Goal: Task Accomplishment & Management: Complete application form

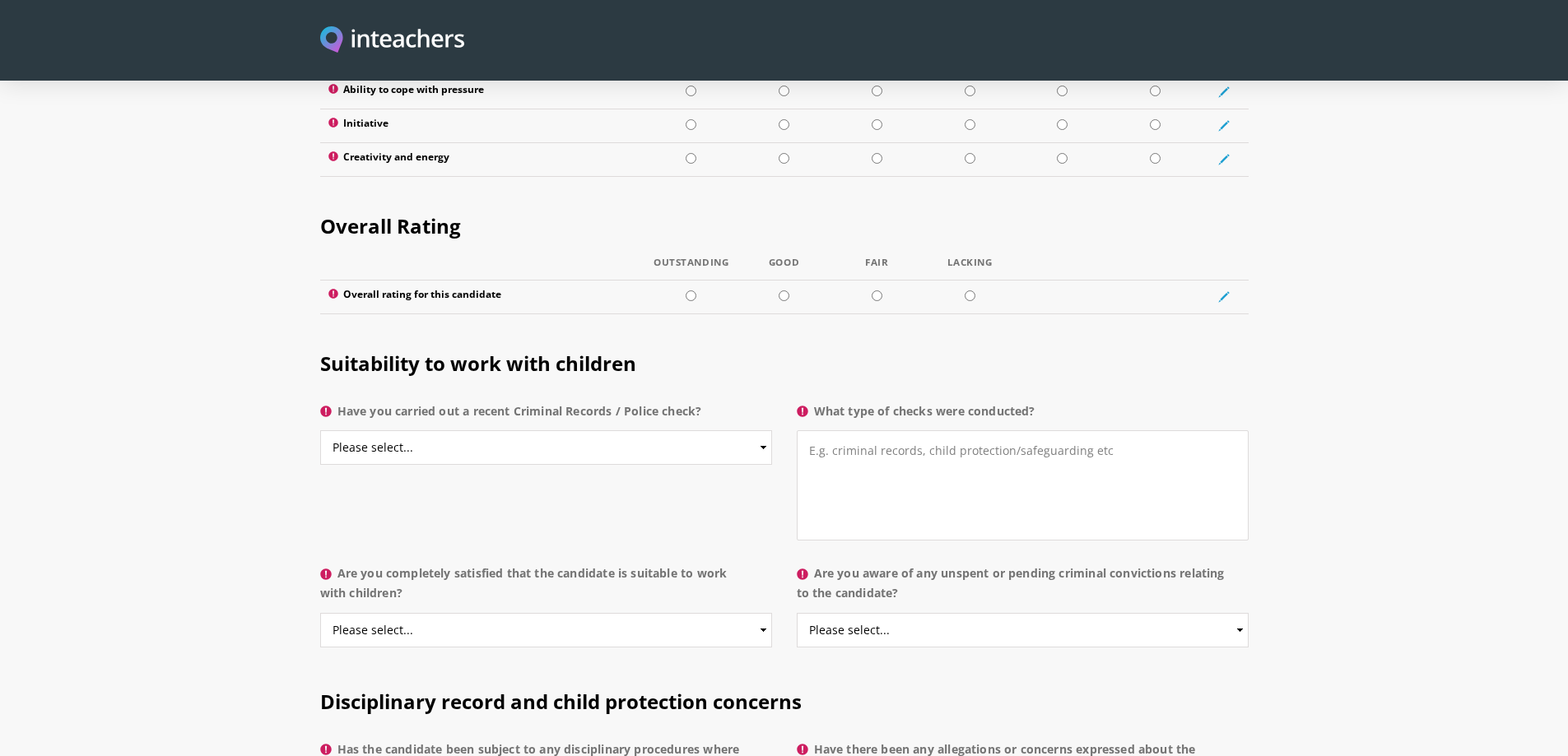
scroll to position [2305, 0]
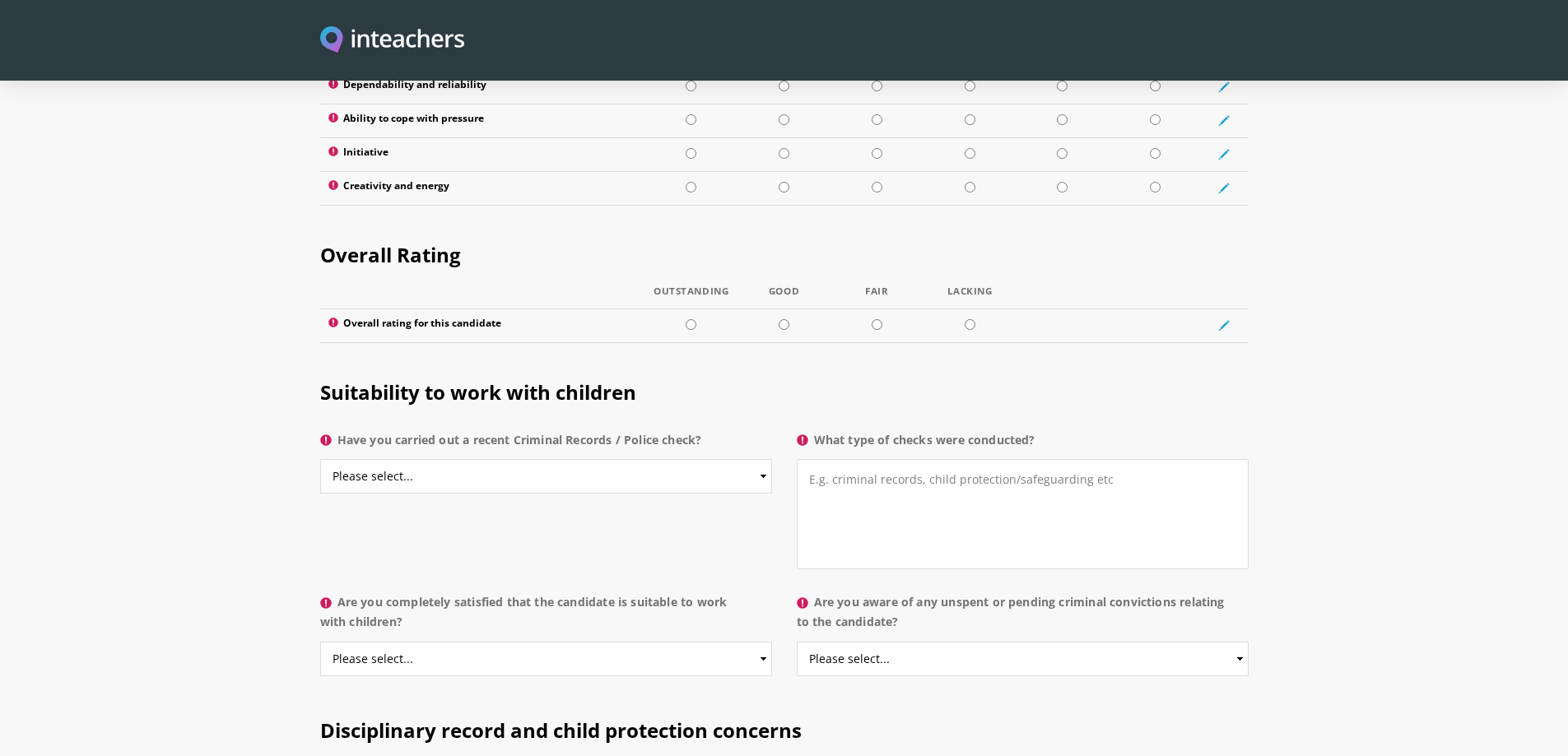
drag, startPoint x: 1048, startPoint y: 390, endPoint x: 817, endPoint y: 401, distance: 231.3
click at [817, 431] on label "What type of checks were conducted?" at bounding box center [1023, 445] width 452 height 29
drag, startPoint x: 830, startPoint y: 396, endPoint x: 646, endPoint y: 370, distance: 185.8
click at [646, 370] on h2 "Suitability to work with children" at bounding box center [784, 389] width 928 height 69
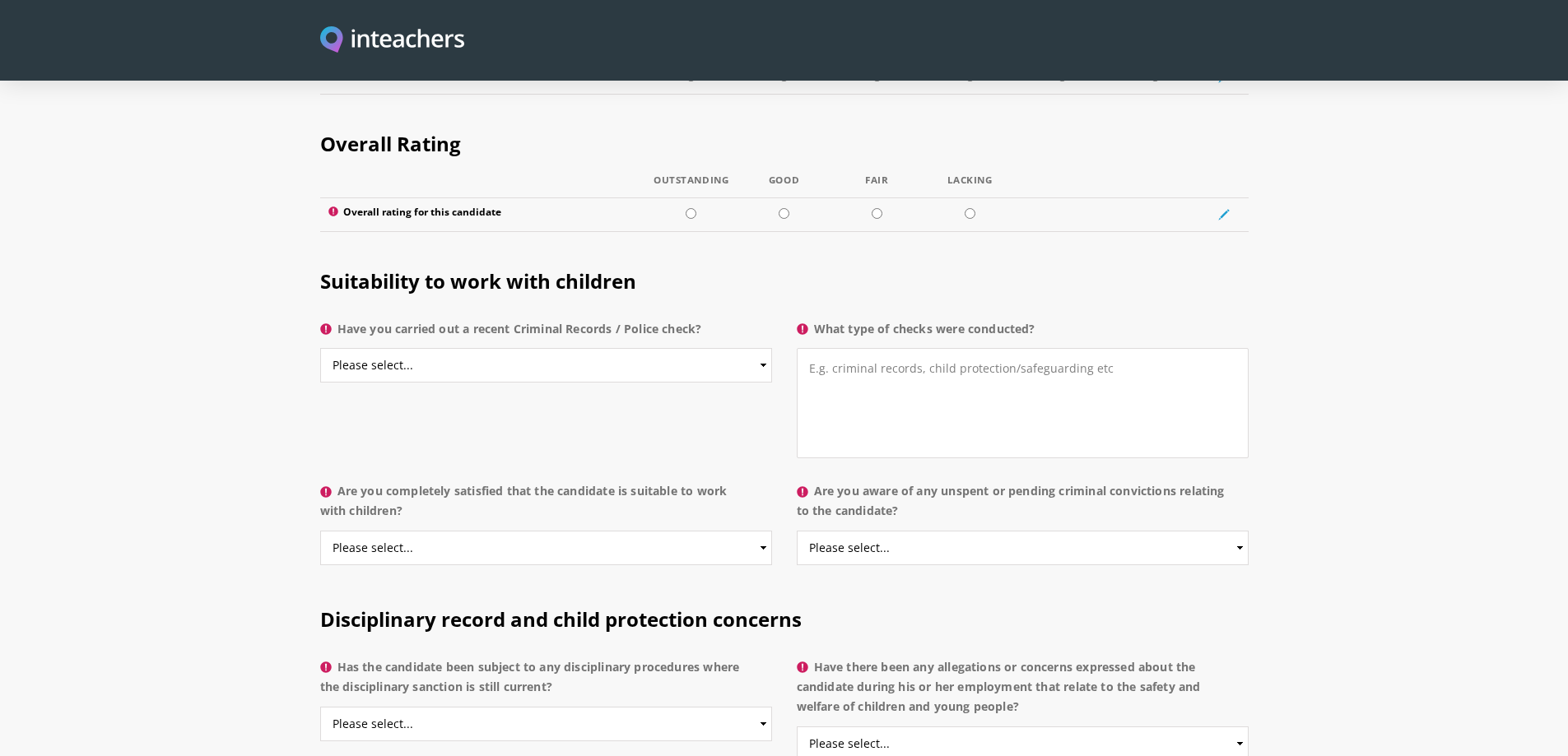
scroll to position [2387, 0]
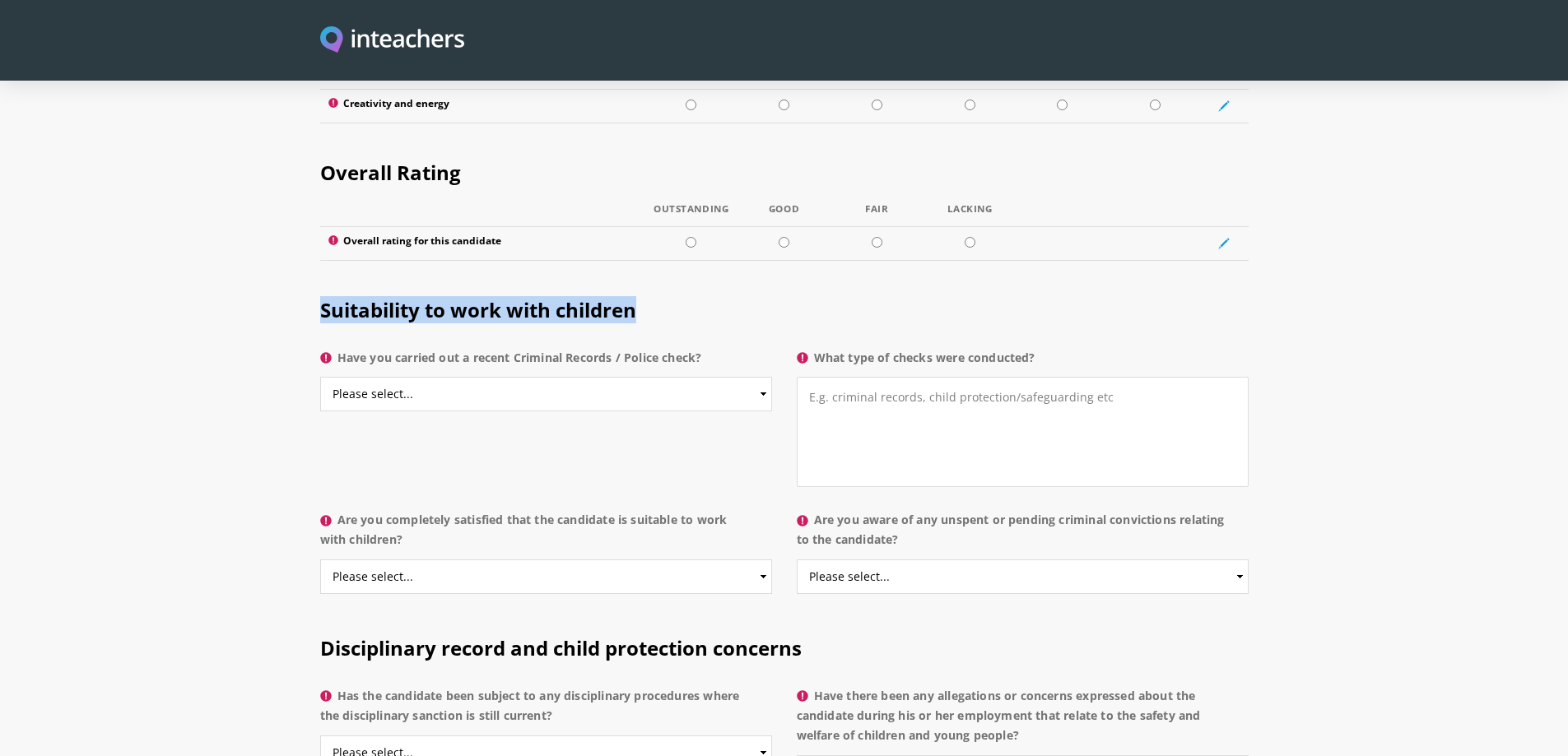
drag, startPoint x: 655, startPoint y: 265, endPoint x: 347, endPoint y: 265, distance: 308.0
click at [323, 275] on h2 "Suitability to work with children" at bounding box center [784, 307] width 928 height 69
copy span "Suitability to work with children"
drag, startPoint x: 720, startPoint y: 309, endPoint x: 337, endPoint y: 304, distance: 383.0
click at [337, 348] on label "Have you carried out a recent Criminal Records / Police check?" at bounding box center [546, 362] width 452 height 29
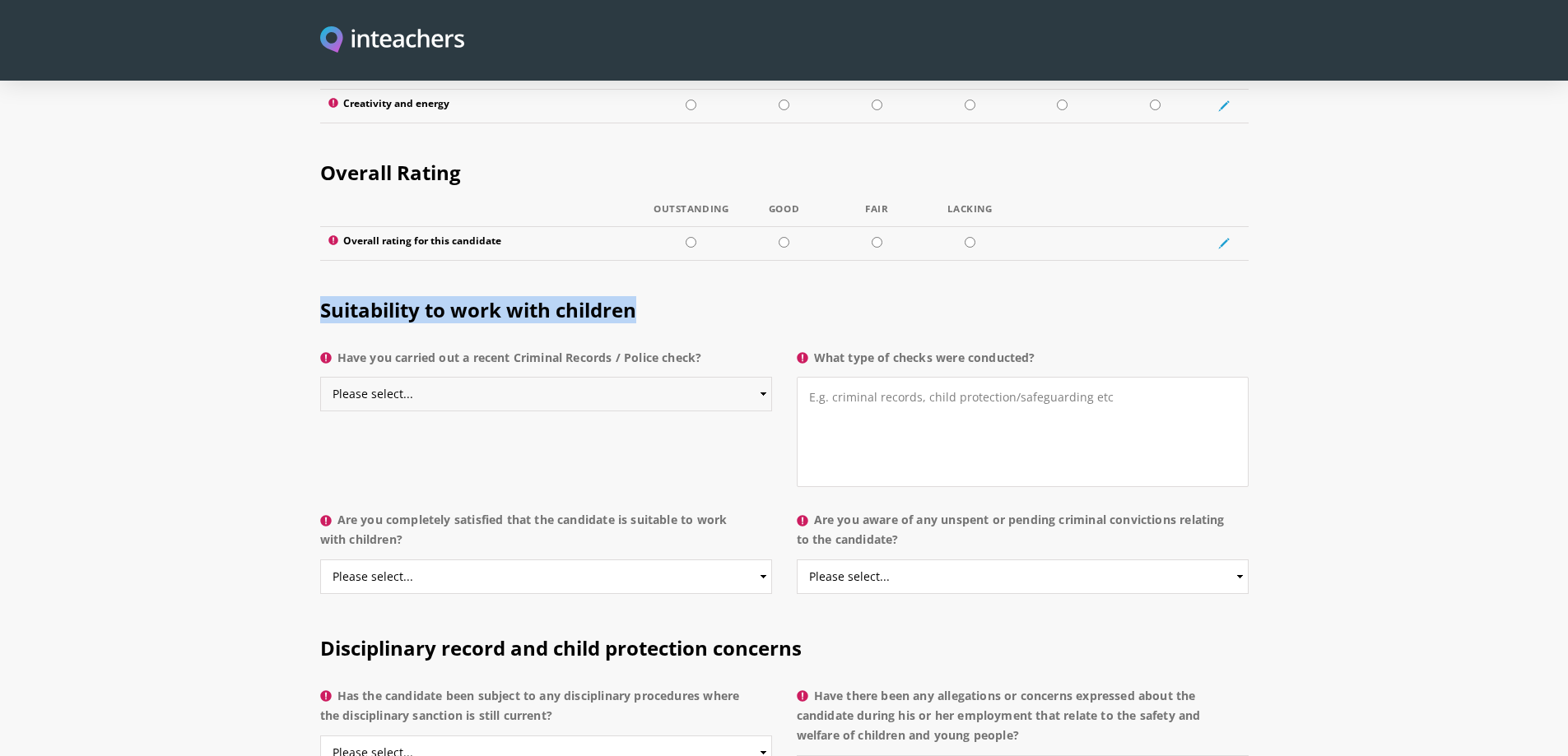
click at [396, 377] on select "Please select... Yes No Do not know" at bounding box center [546, 394] width 452 height 35
copy label "Have you carried out a recent Criminal Records / Police check?"
drag, startPoint x: 1050, startPoint y: 308, endPoint x: 819, endPoint y: 309, distance: 231.0
click at [819, 348] on label "What type of checks were conducted?" at bounding box center [1023, 362] width 452 height 29
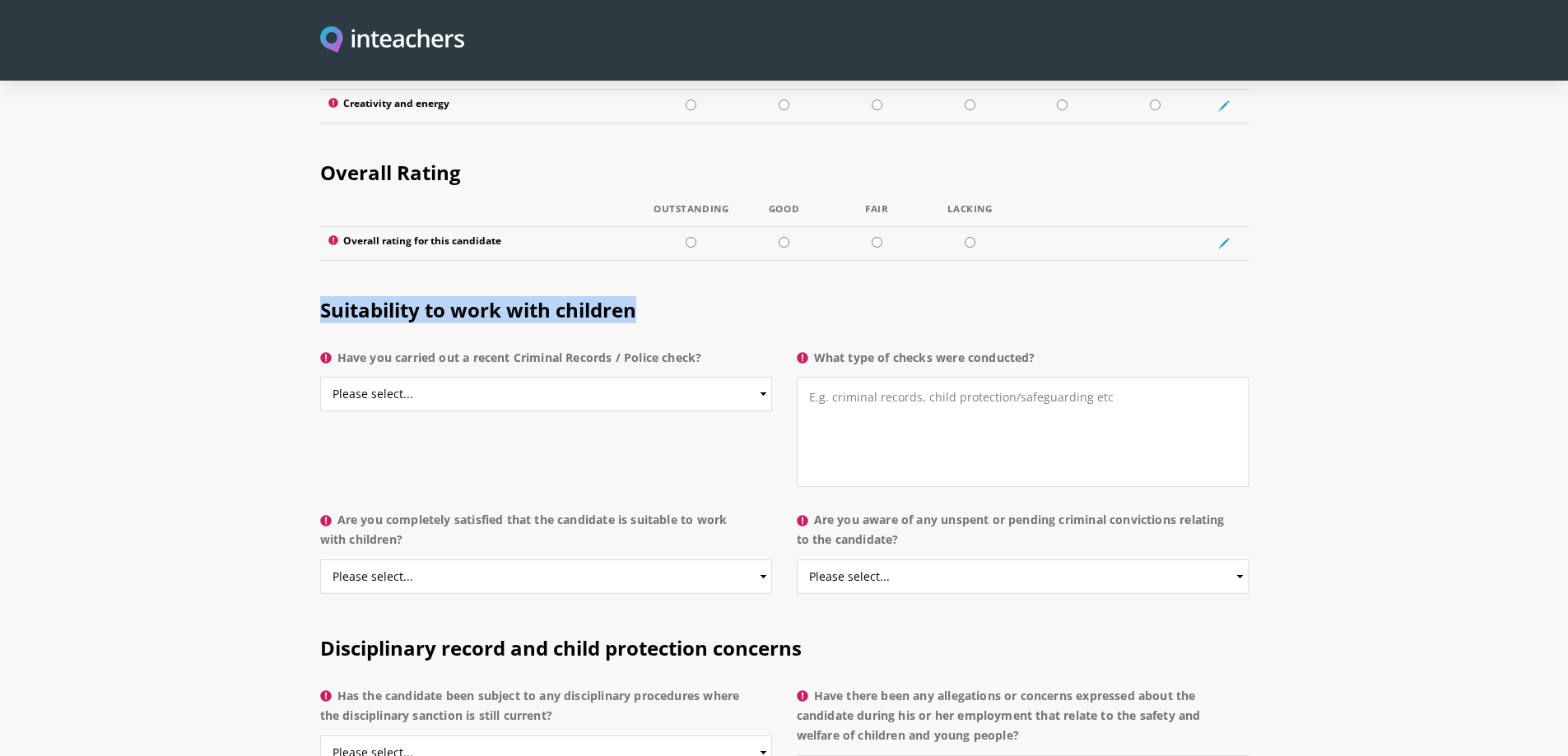
copy label "What type of checks were conducted?"
click at [529, 403] on div "Suitability to work with children Have you carried out a recent Criminal Record…" at bounding box center [784, 388] width 948 height 232
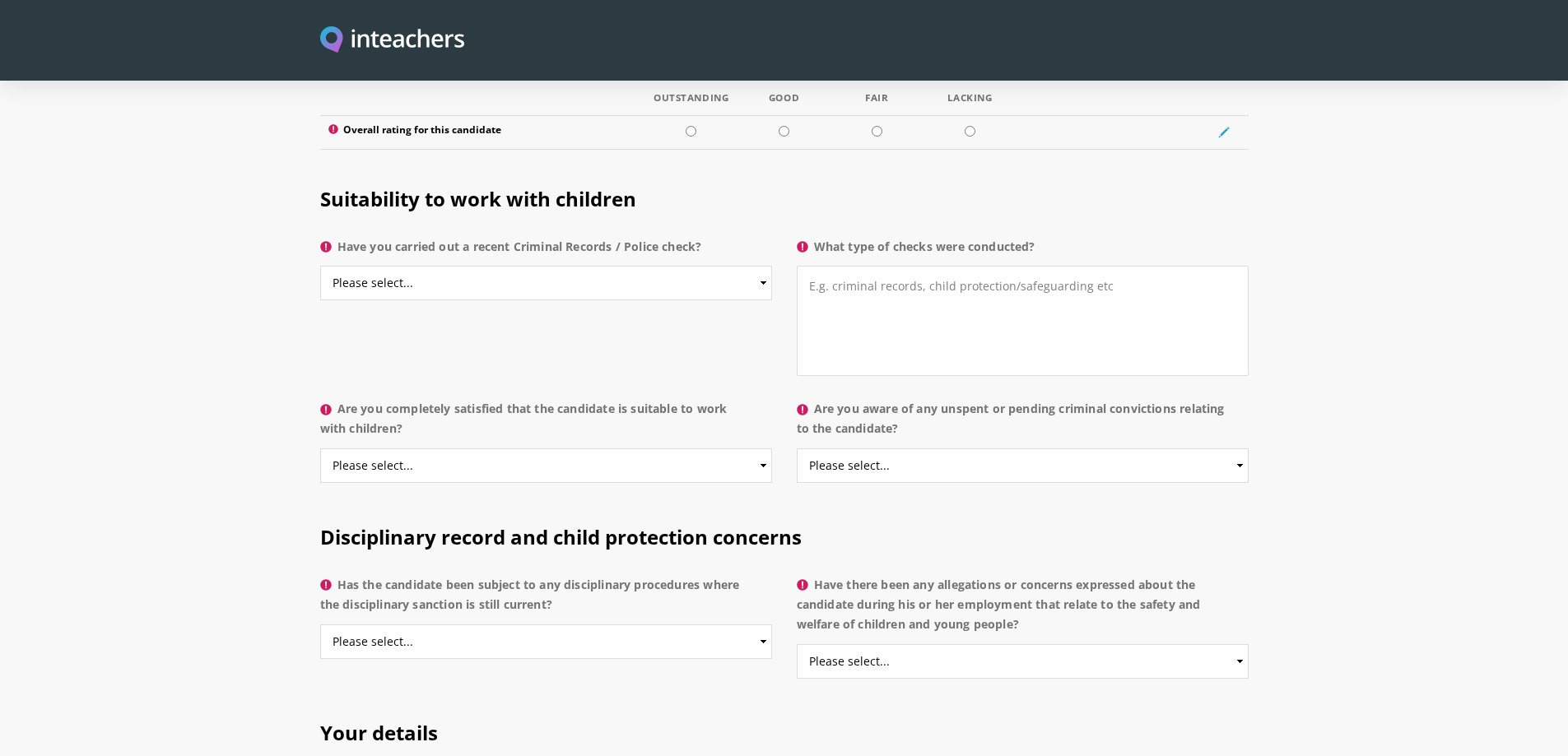
scroll to position [2470, 0]
